Goal: Information Seeking & Learning: Understand process/instructions

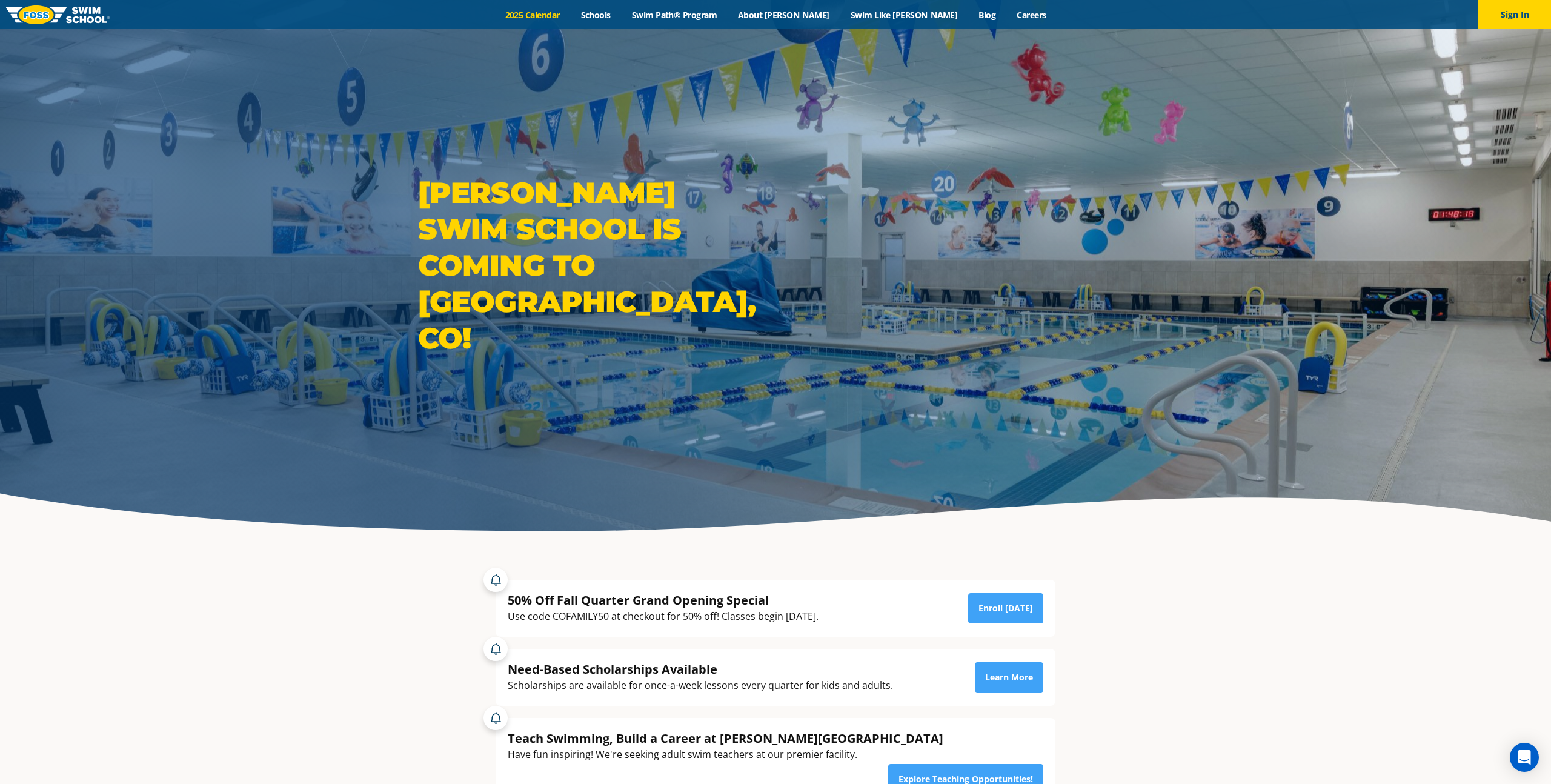
click at [570, 14] on link "2025 Calendar" at bounding box center [532, 15] width 76 height 12
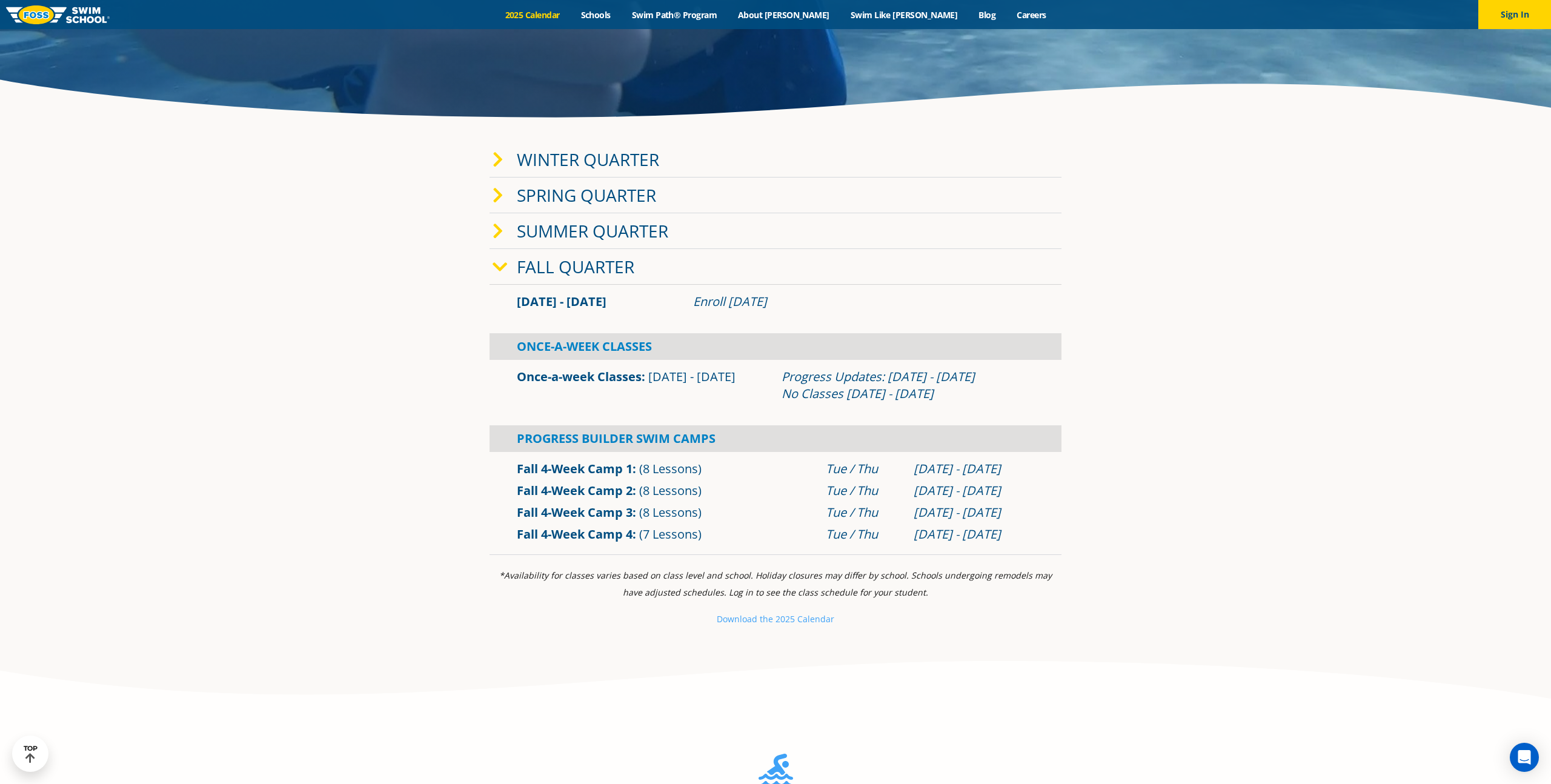
scroll to position [417, 0]
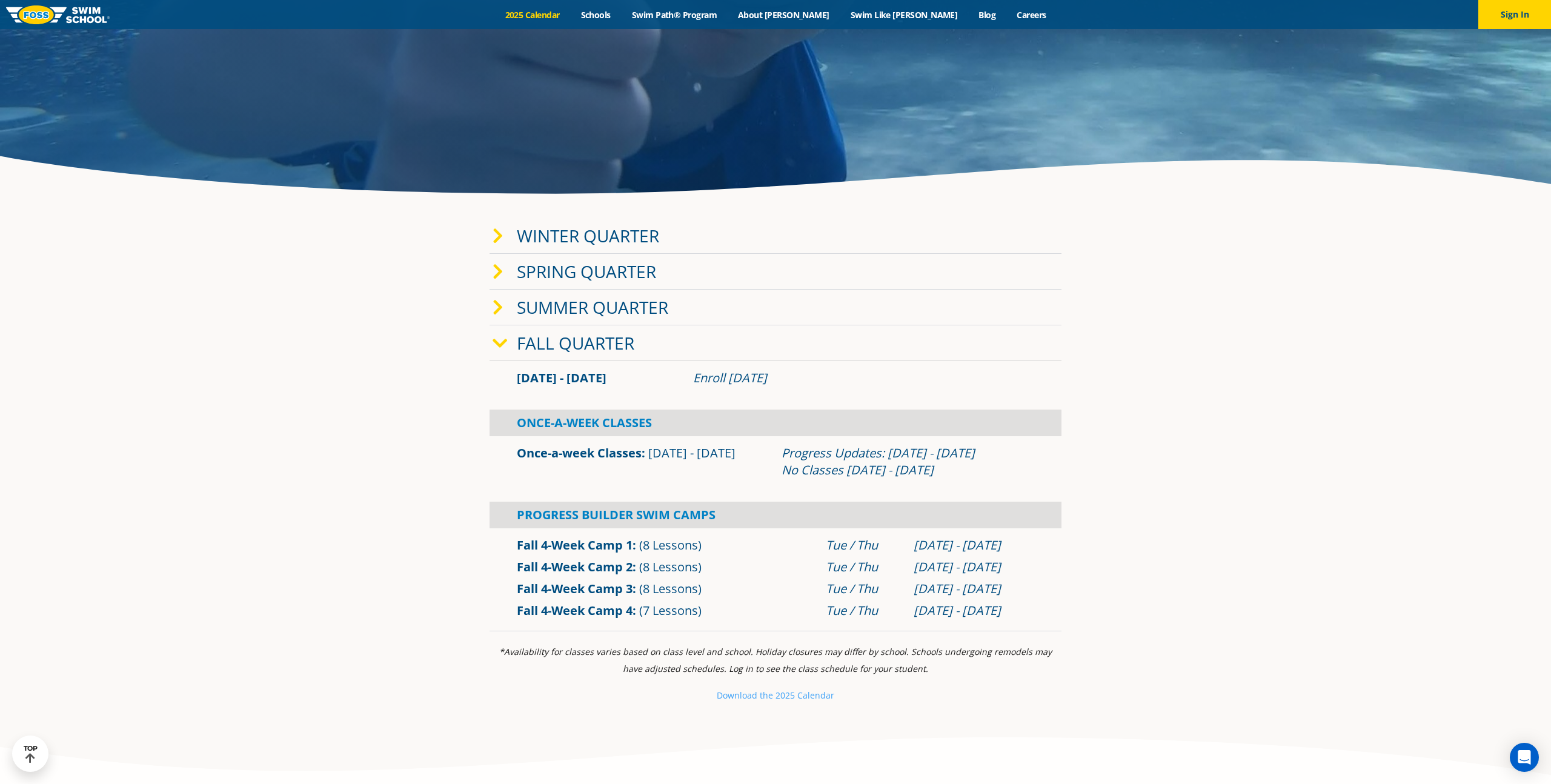
scroll to position [341, 0]
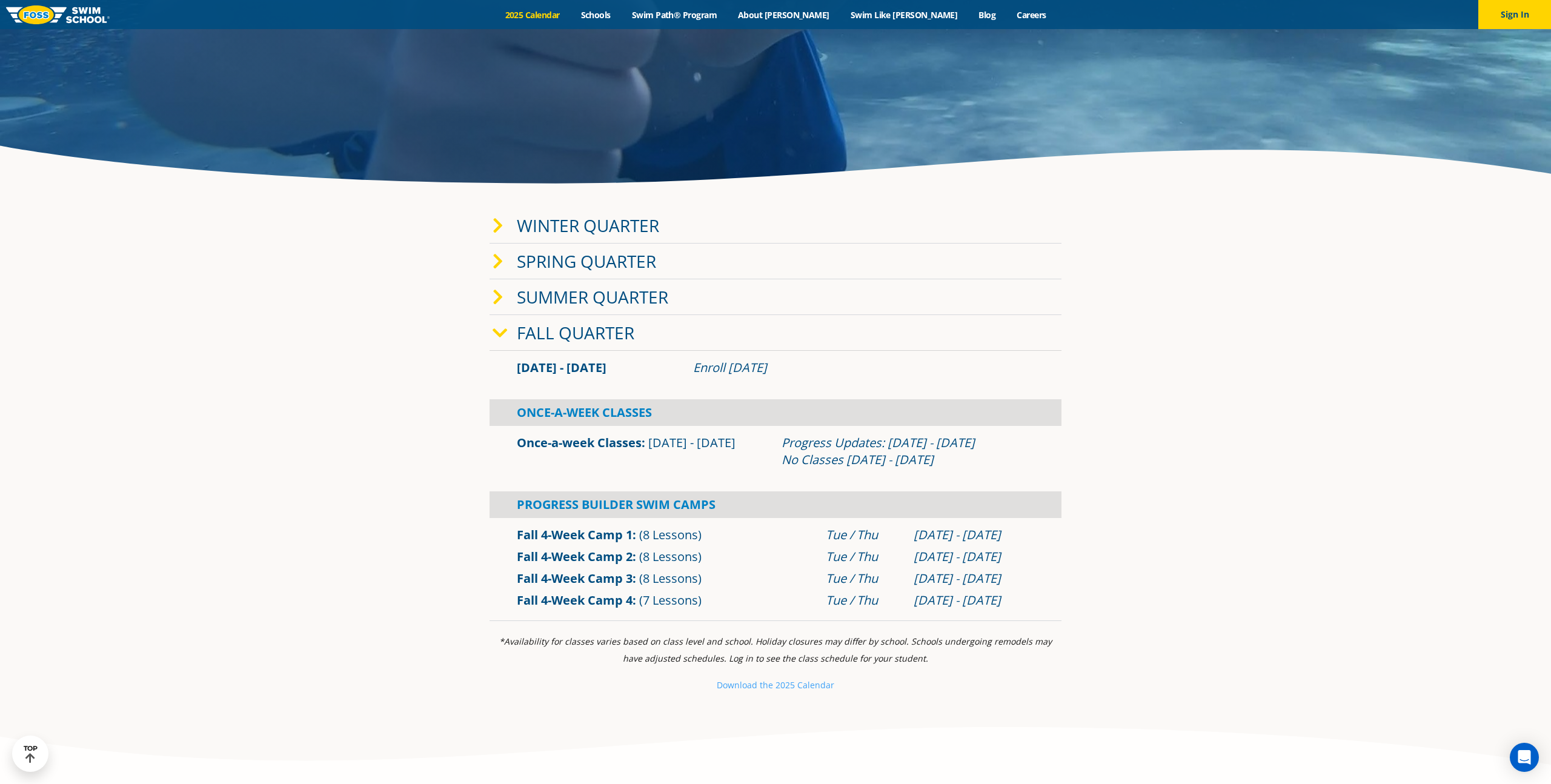
scroll to position [351, 0]
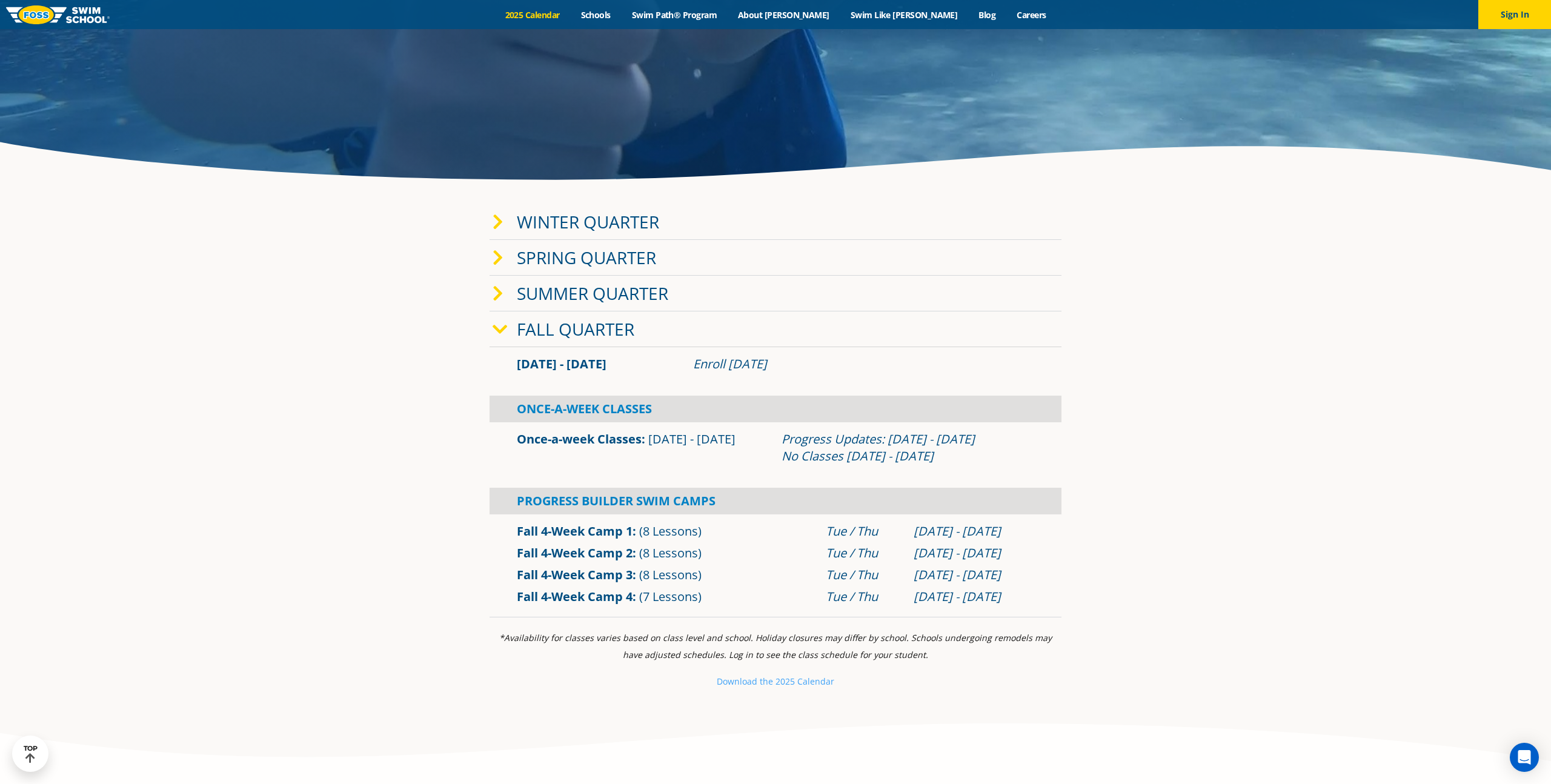
click at [661, 555] on span "(8 Lessons)" at bounding box center [670, 553] width 62 height 16
drag, startPoint x: 715, startPoint y: 553, endPoint x: 576, endPoint y: 550, distance: 139.0
click at [500, 551] on div "Fall 4-Week Camp 2 (8 Lessons) Tue / Thu Sep 30 - Oct 23" at bounding box center [776, 553] width 572 height 22
drag, startPoint x: 1019, startPoint y: 555, endPoint x: 603, endPoint y: 552, distance: 416.0
click at [603, 552] on div "Fall 4-Week Camp 2 (8 Lessons) Tue / Thu Sep 30 - Oct 23" at bounding box center [776, 554] width 530 height 17
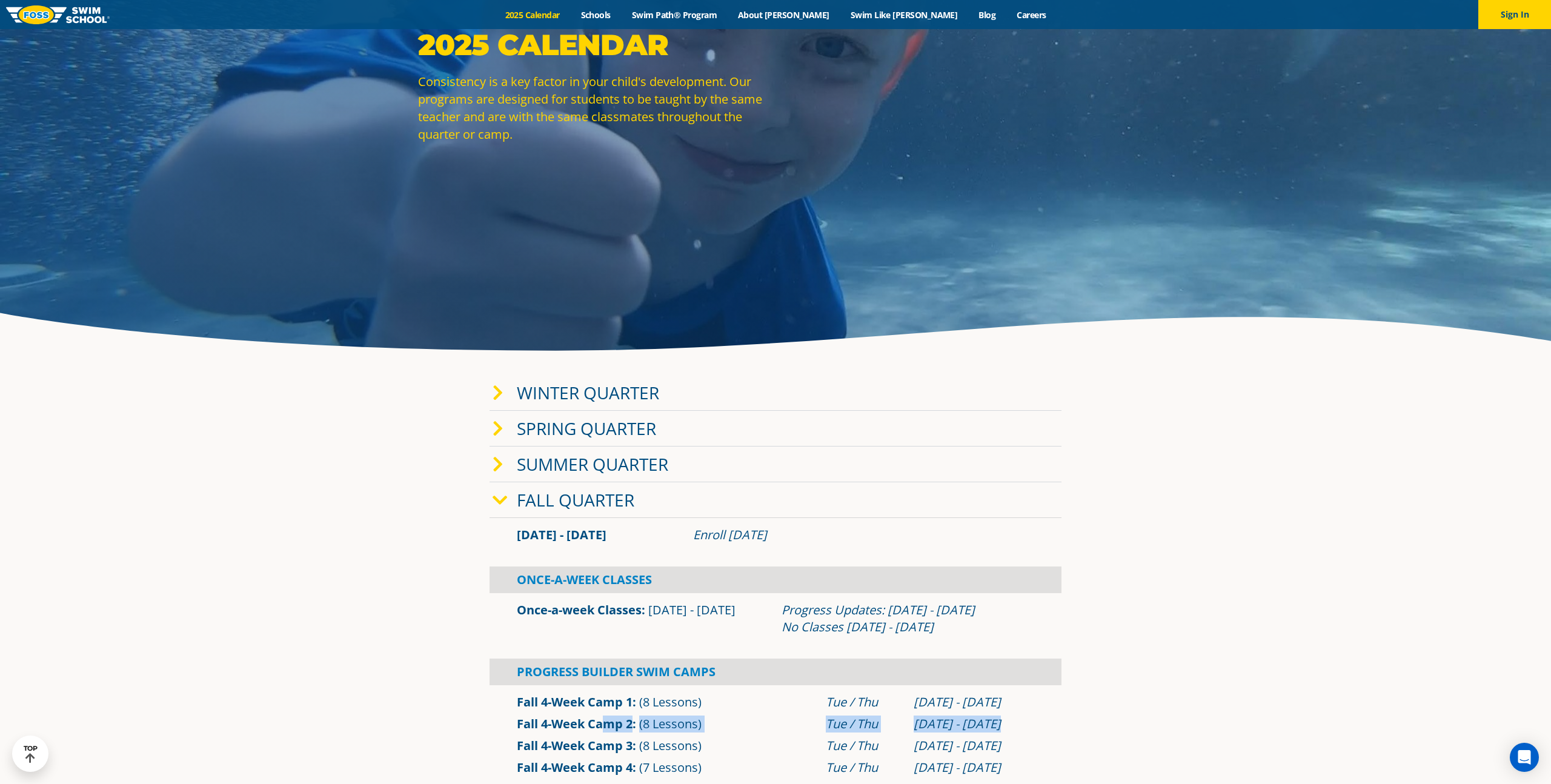
scroll to position [177, 0]
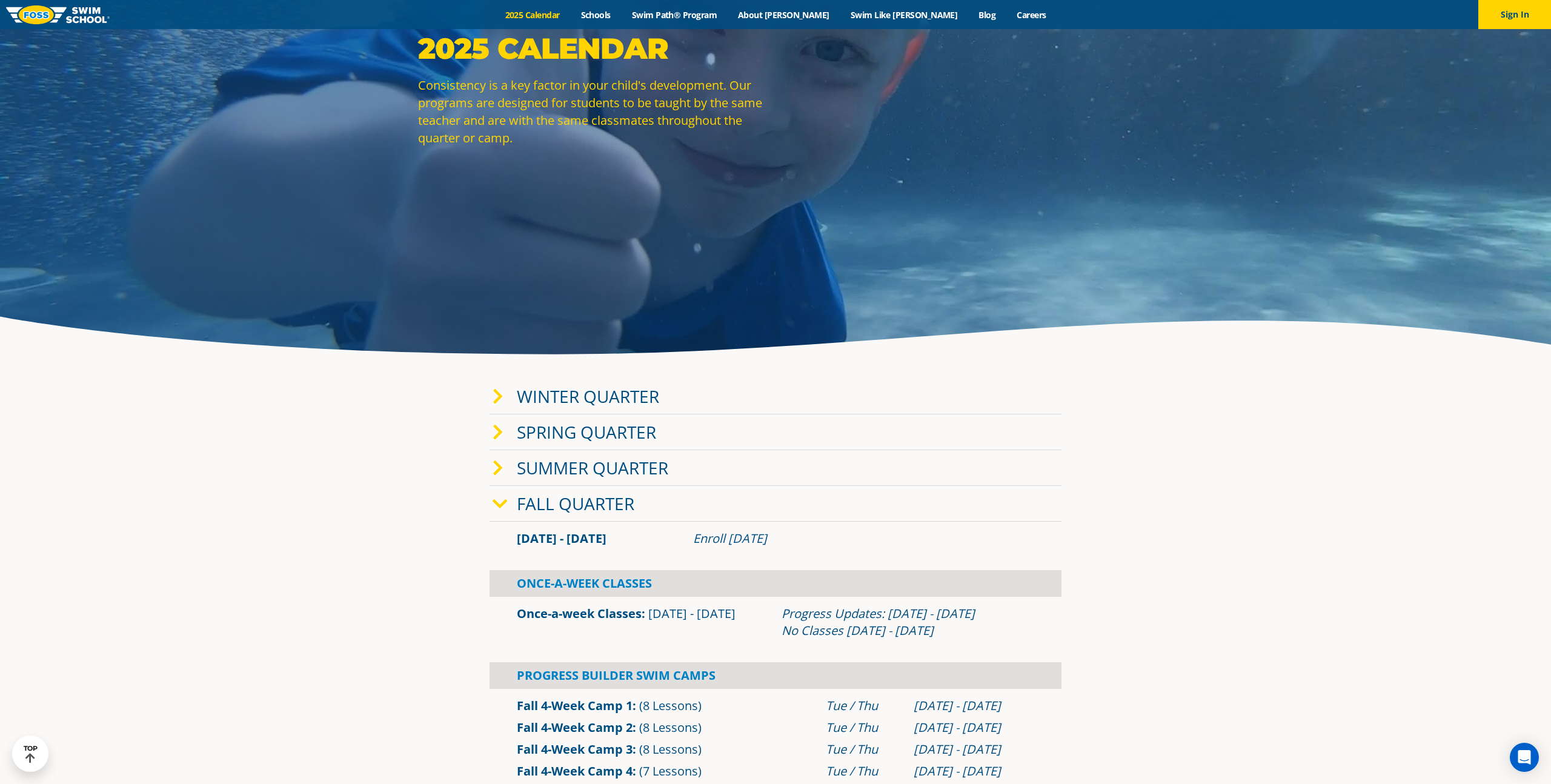
click at [502, 504] on icon at bounding box center [501, 504] width 15 height 17
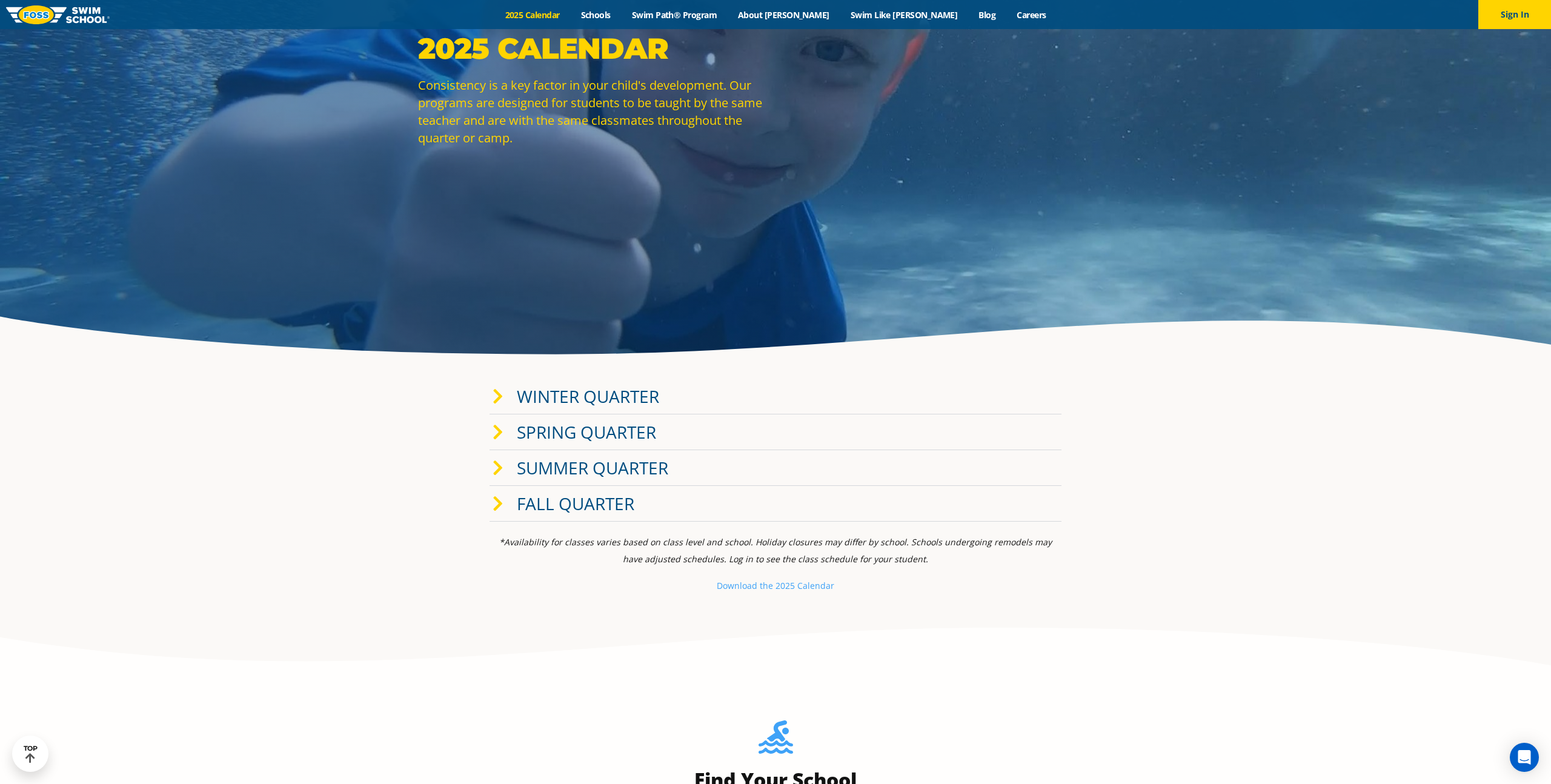
click at [502, 504] on icon at bounding box center [498, 504] width 11 height 17
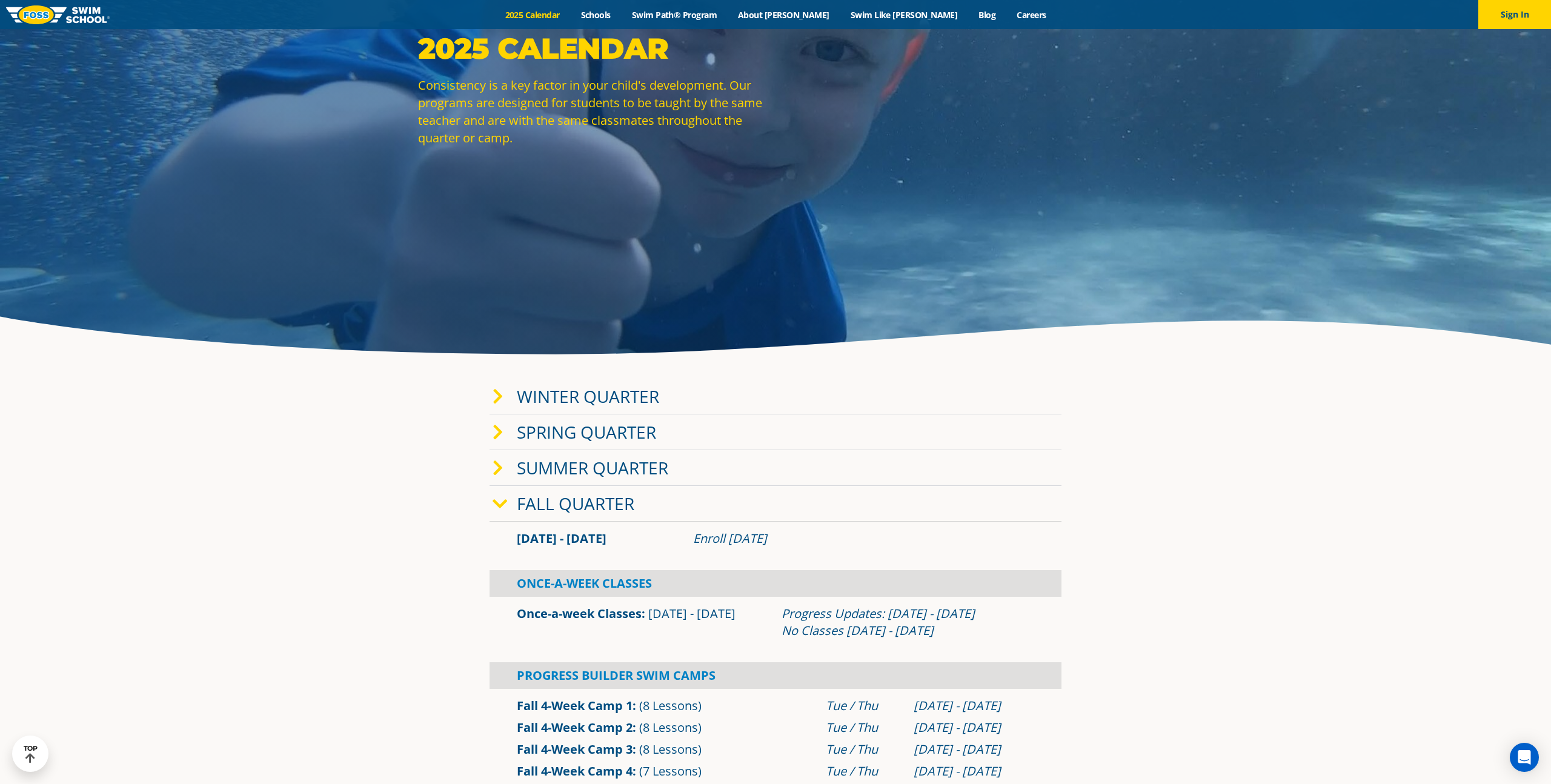
click at [570, 15] on link "2025 Calendar" at bounding box center [532, 15] width 76 height 12
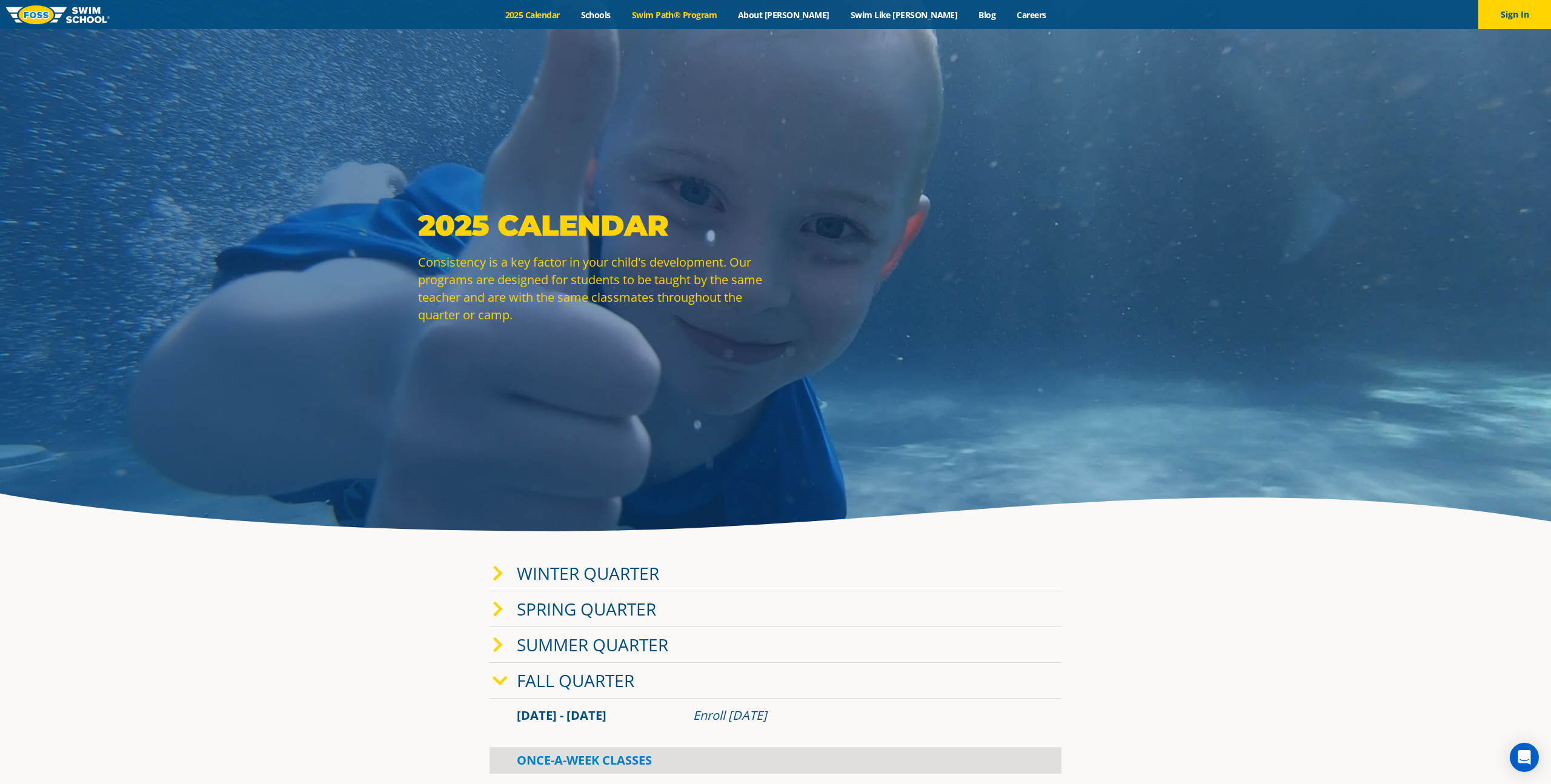
click at [709, 14] on link "Swim Path® Program" at bounding box center [675, 15] width 106 height 12
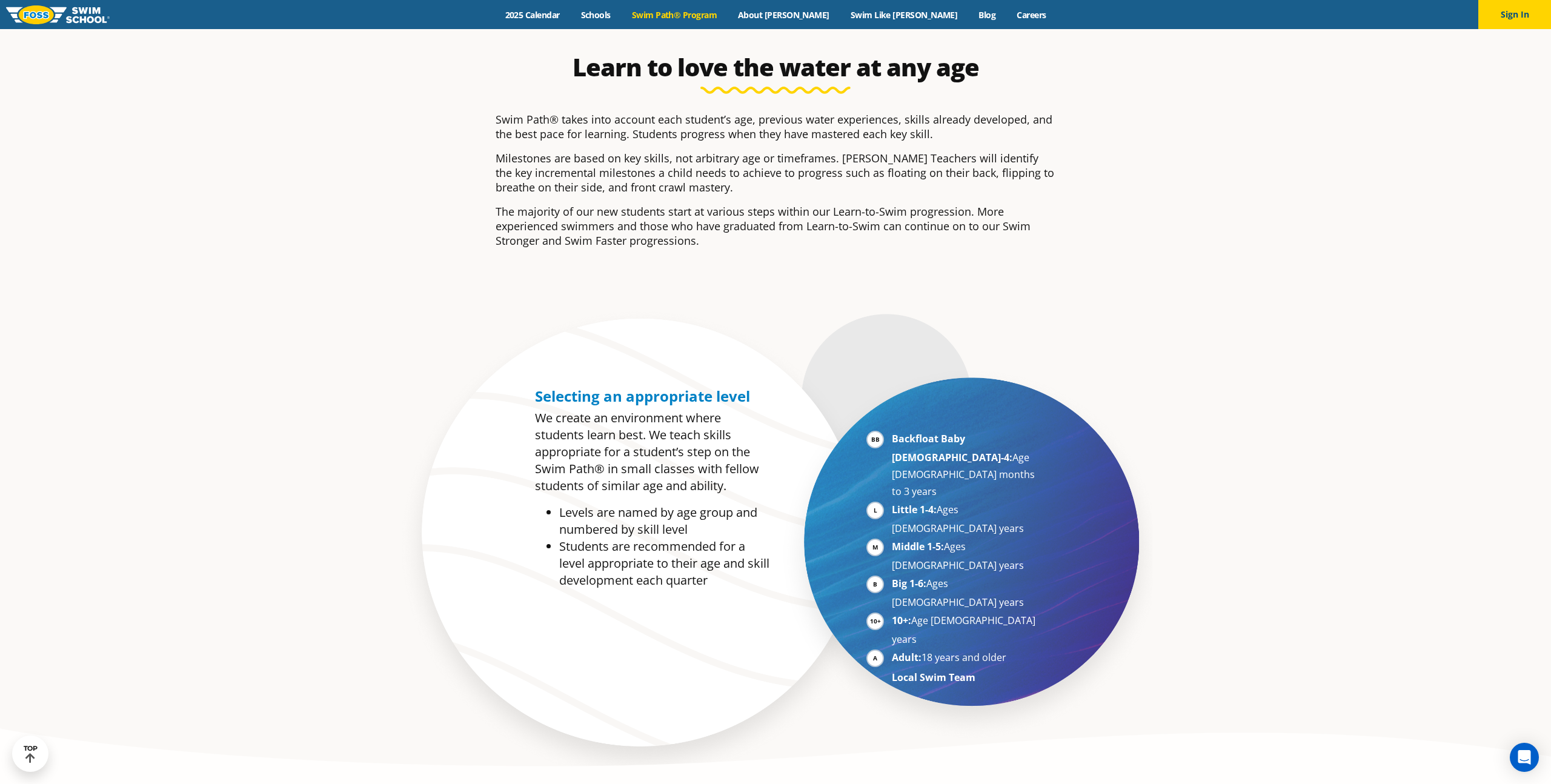
scroll to position [541, 0]
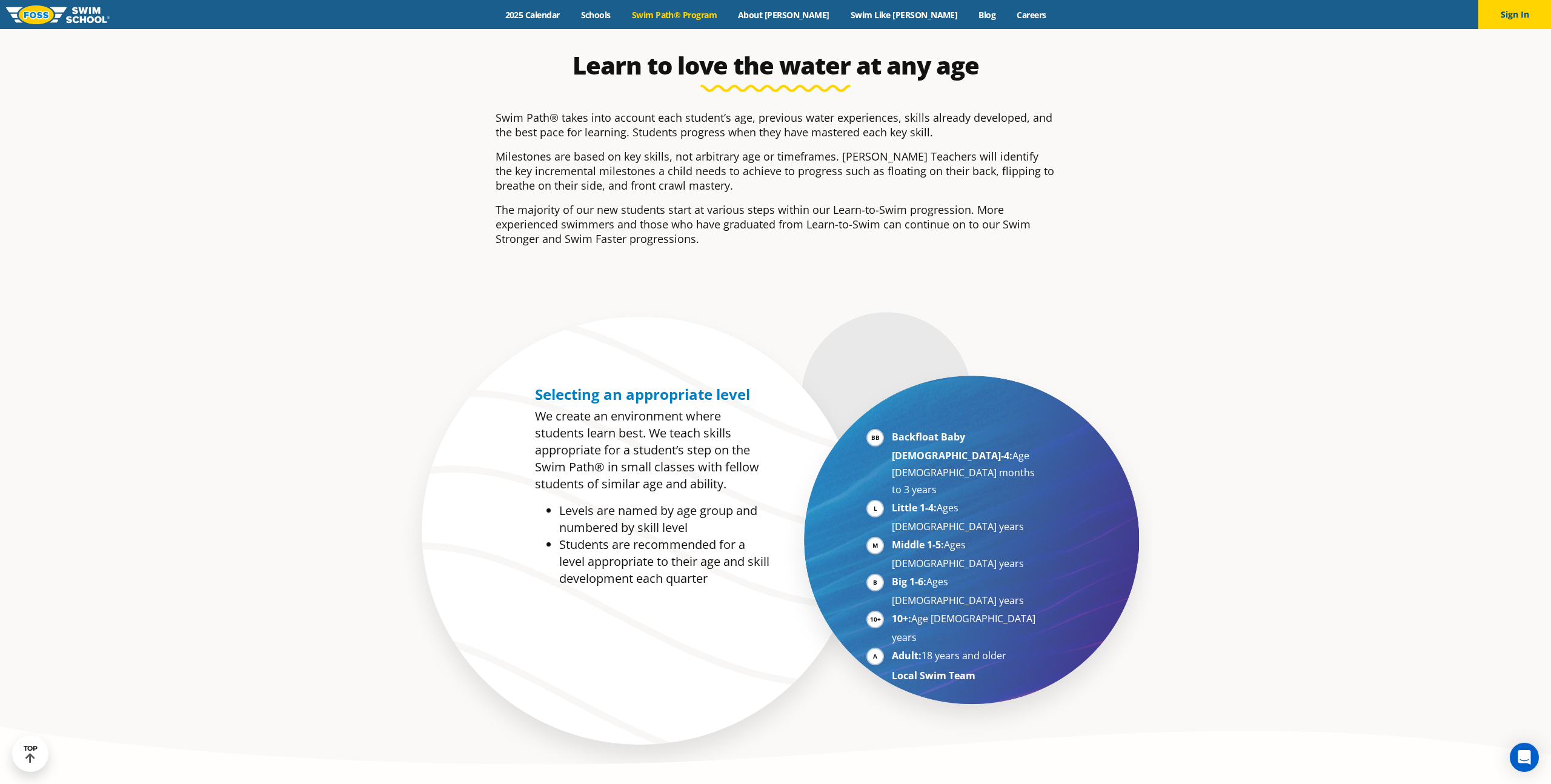
click at [1055, 302] on div "Learn to love the water at any age Swim Path® takes into account each student’s…" at bounding box center [775, 156] width 584 height 295
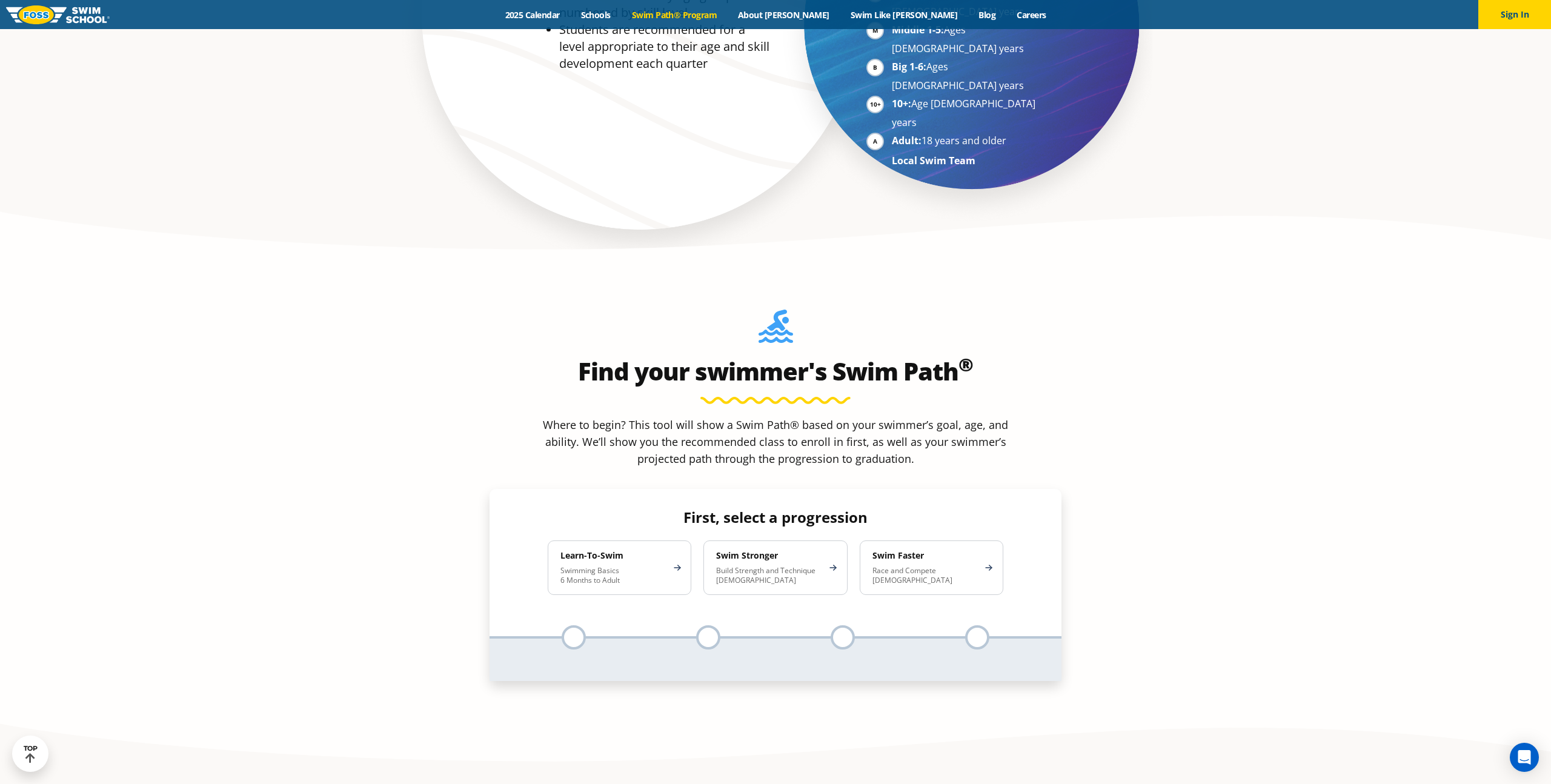
scroll to position [1057, 0]
click at [613, 564] on p "Swimming Basics 6 Months to Adult" at bounding box center [614, 574] width 106 height 19
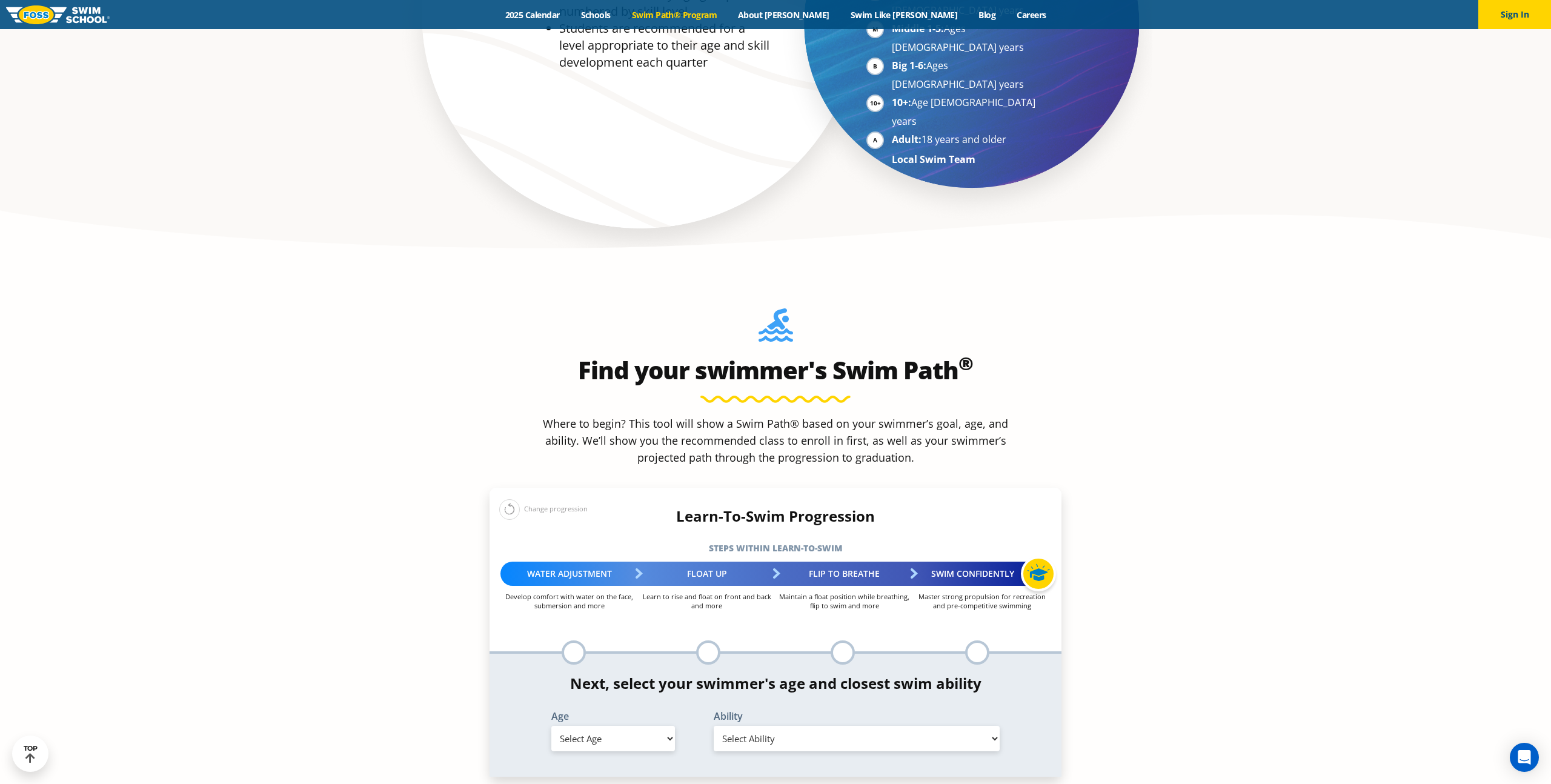
click at [641, 726] on select "Select Age 6 months - 1 year 1 year 2 years 3 years 4 years 5 years 6 years 7 y…" at bounding box center [614, 739] width 124 height 25
select select "7-years"
click at [552, 726] on select "Select Age 6 months - 1 year 1 year 2 years 3 years 4 years 5 years 6 years 7 y…" at bounding box center [614, 739] width 124 height 25
click at [818, 726] on select "Select Ability First in-water experience When in the water, reliant on a life j…" at bounding box center [856, 739] width 286 height 25
select select "7-years-uncomfortable-putting-face-in-the-water-andor-getting-water-on-ears-whi…"
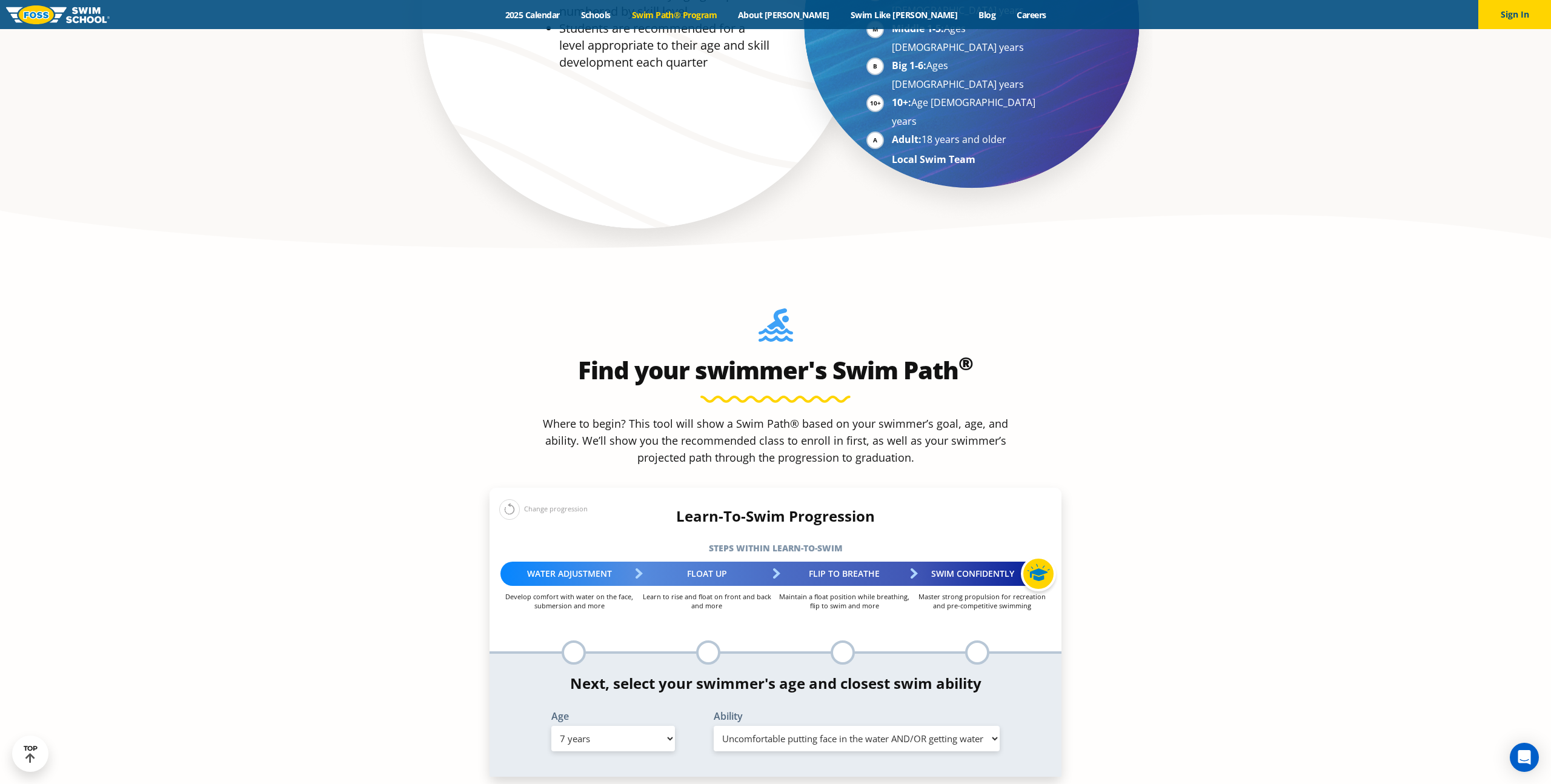
click at [714, 726] on select "Select Ability First in-water experience When in the water, reliant on a life j…" at bounding box center [856, 739] width 286 height 25
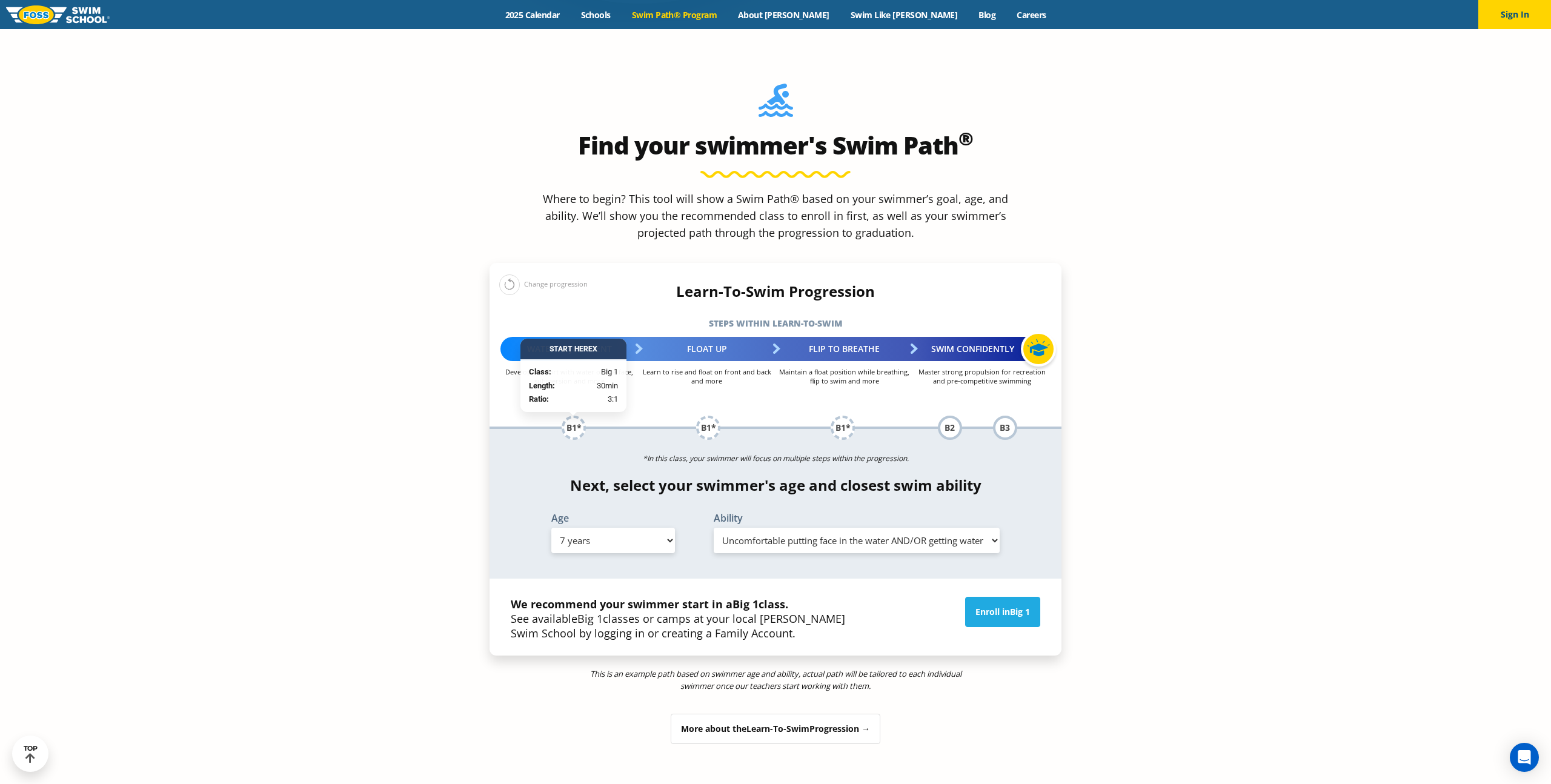
scroll to position [1286, 0]
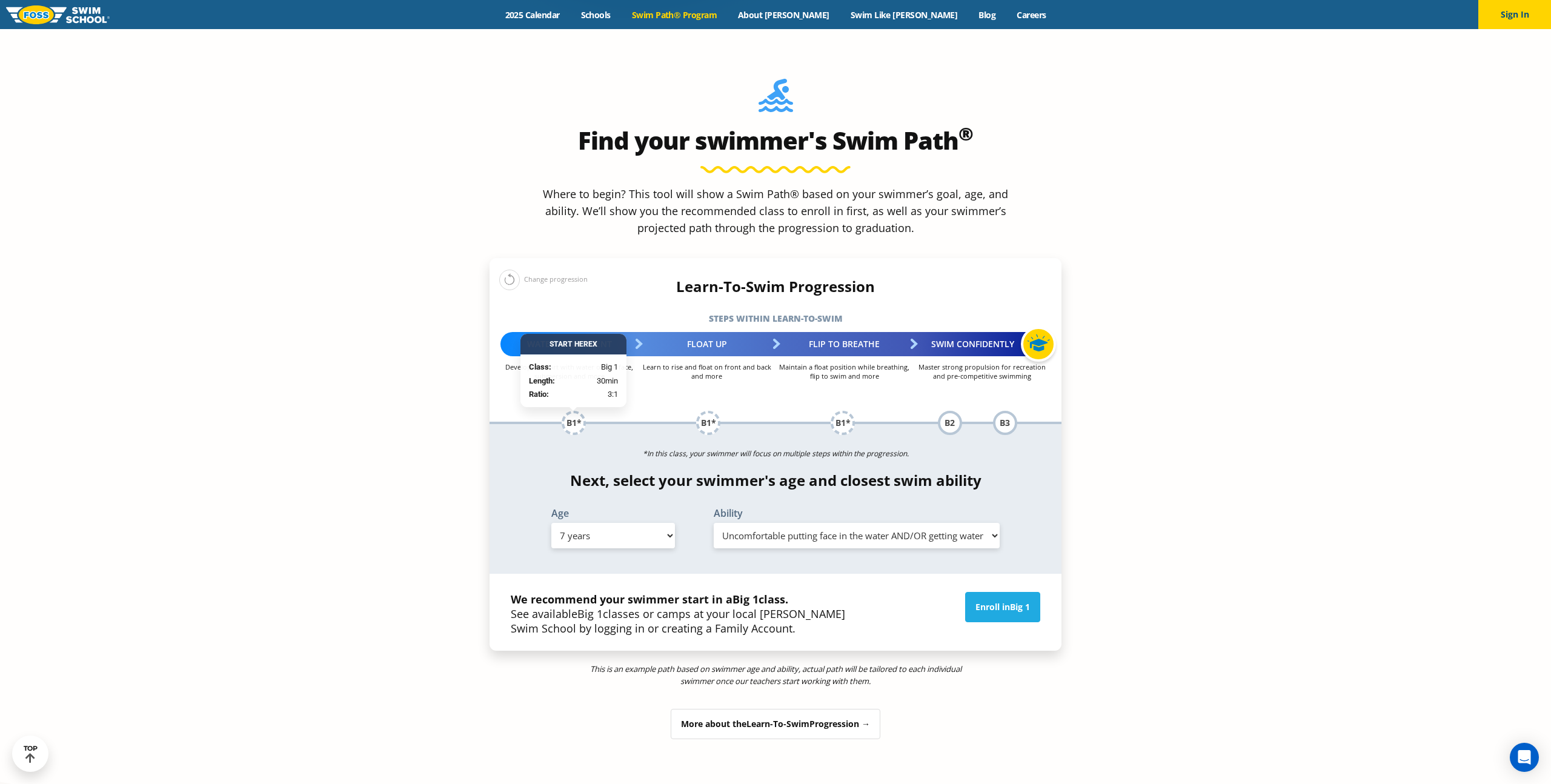
click at [1065, 655] on div "Find your swimmer's Swim Path ® Where to begin? This tool will show a Swim Path…" at bounding box center [775, 409] width 584 height 745
click at [1004, 591] on link "Enroll in Big 1" at bounding box center [1003, 606] width 76 height 30
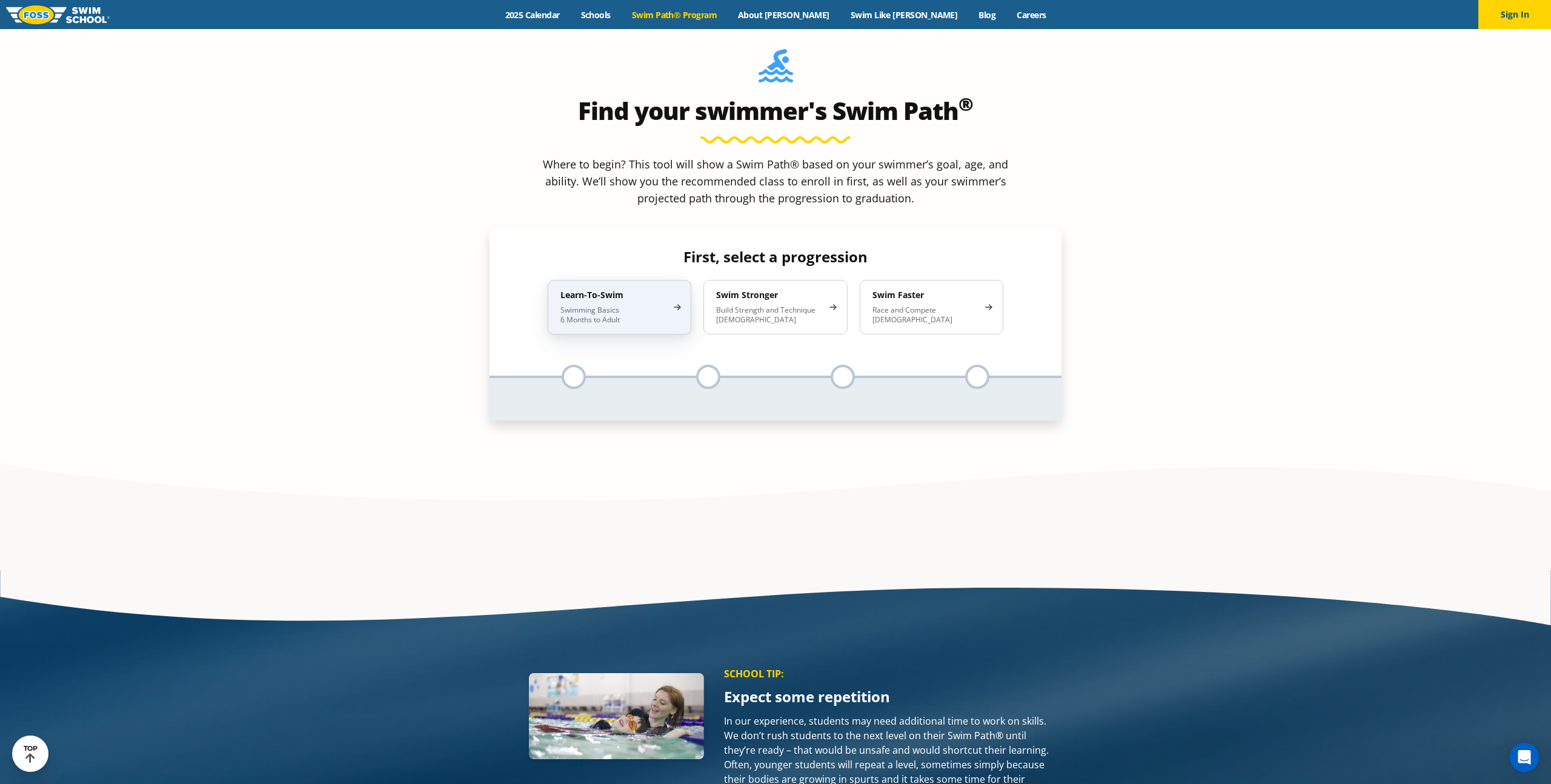
click at [680, 280] on div "Learn-To-Swim Swimming Basics 6 Months to Adult" at bounding box center [620, 307] width 143 height 54
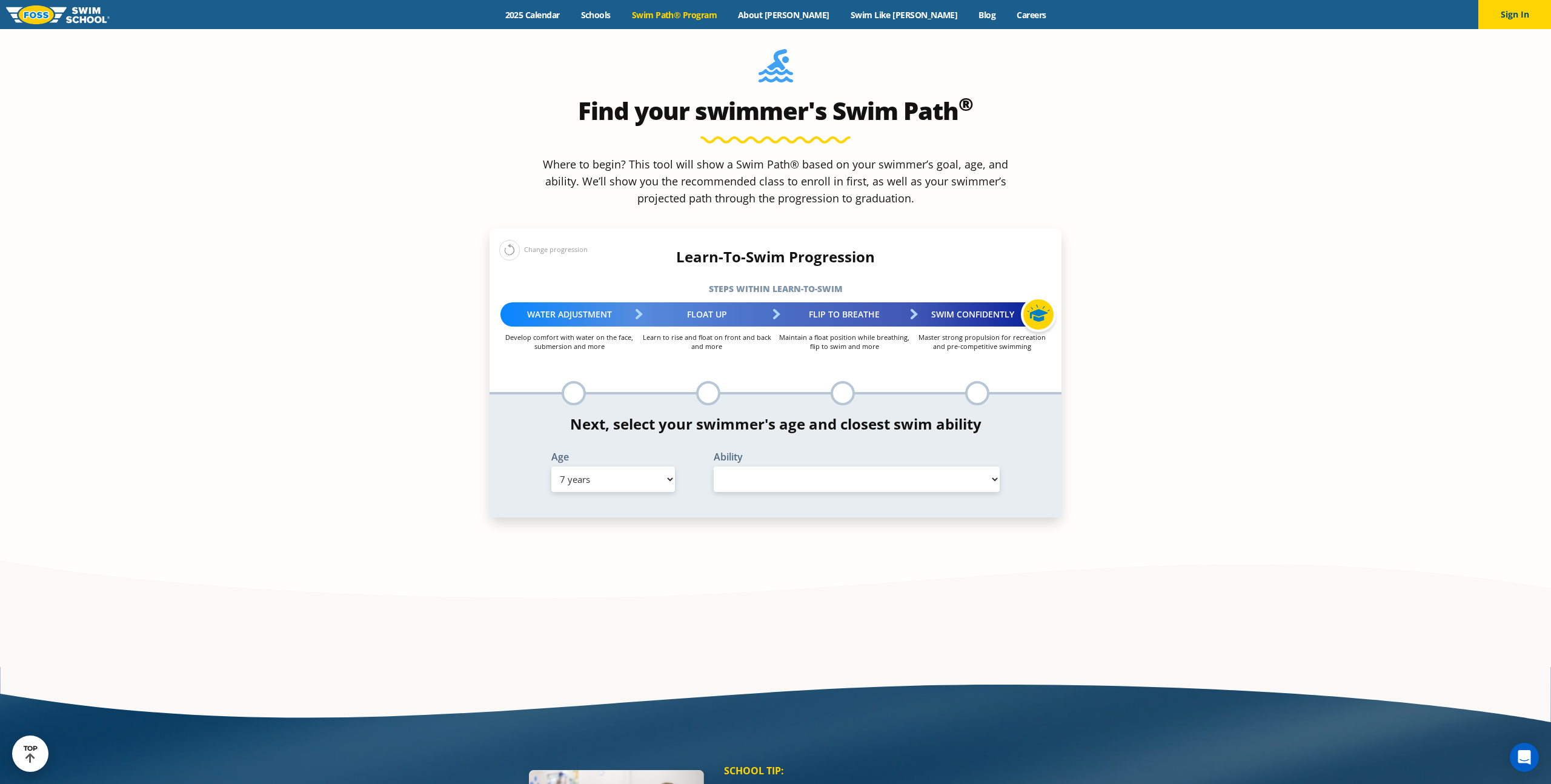
click at [793, 467] on select "Select Ability" at bounding box center [856, 479] width 286 height 25
select select "false"
click at [714, 467] on select "Select Ability" at bounding box center [856, 479] width 286 height 25
click at [995, 467] on select "Select Ability" at bounding box center [856, 479] width 286 height 25
click at [1241, 345] on section "Find your swimmer's Swim Path ® Where to begin? This tool will show a Swim Path…" at bounding box center [776, 311] width 1551 height 609
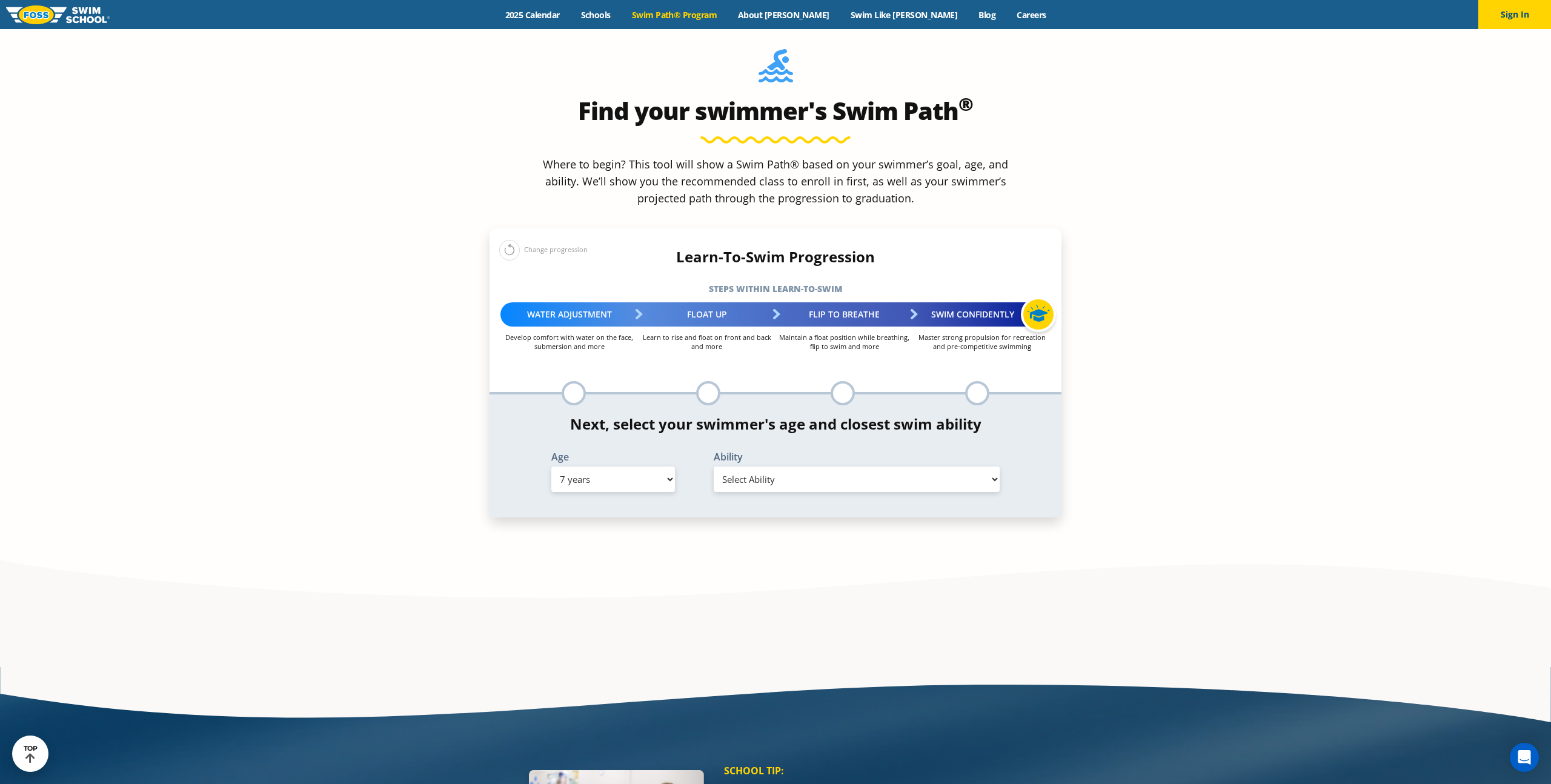
click at [1234, 233] on section "Find your swimmer's Swim Path ® Where to begin? This tool will show a Swim Path…" at bounding box center [776, 311] width 1551 height 609
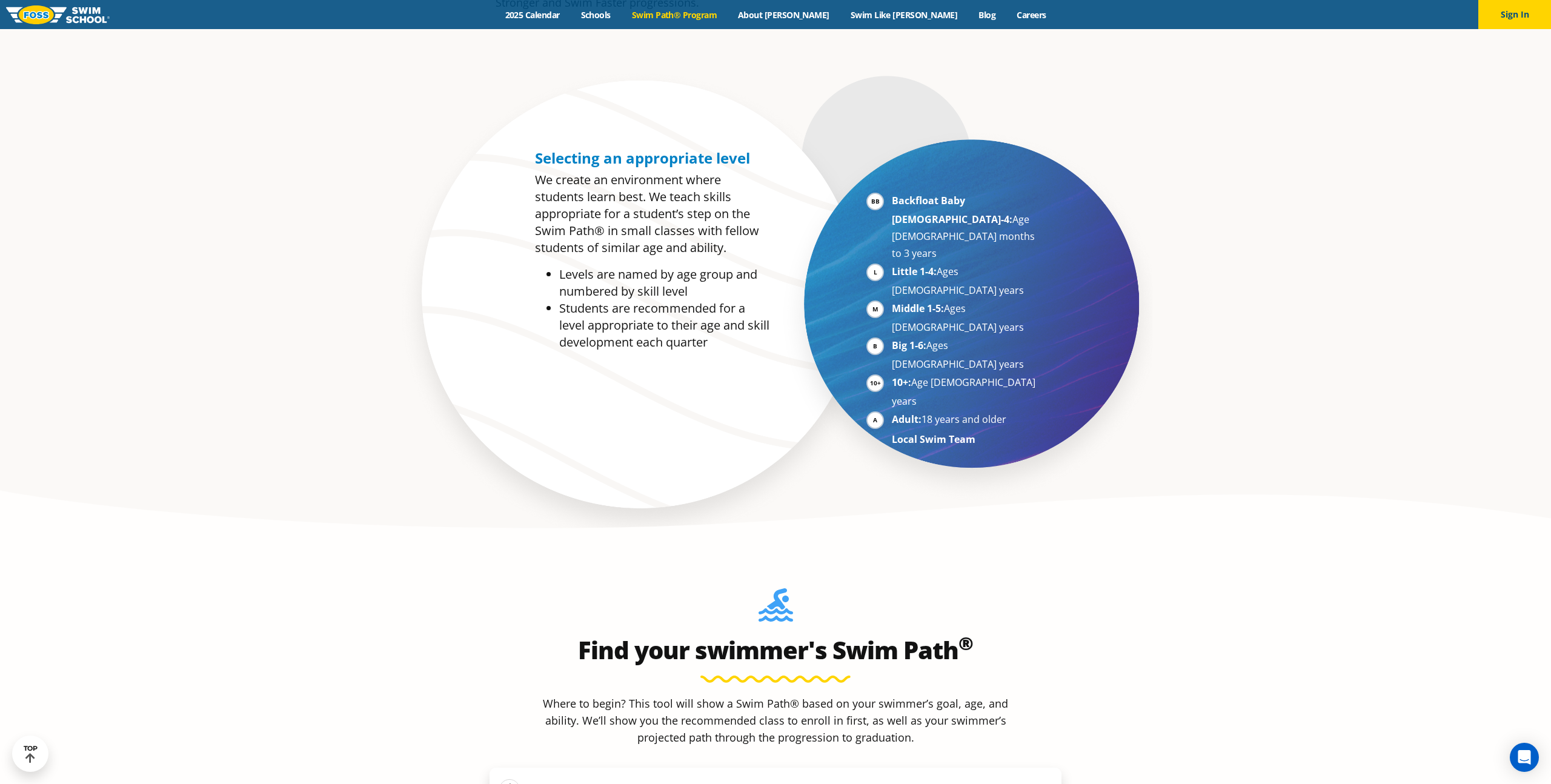
scroll to position [776, 0]
click at [1353, 245] on section "Selecting an appropriate level We create an environment where students learn be…" at bounding box center [776, 308] width 1551 height 478
